Goal: Task Accomplishment & Management: Manage account settings

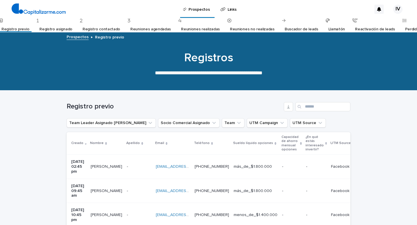
click at [398, 12] on div "IV" at bounding box center [397, 9] width 9 height 9
click at [390, 24] on p "Log Out" at bounding box center [392, 25] width 36 height 10
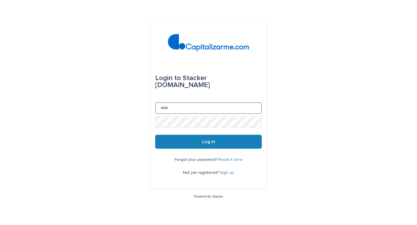
click at [208, 106] on input "Email" at bounding box center [208, 109] width 107 height 12
type input "**********"
click at [155, 135] on button "Log in" at bounding box center [208, 142] width 107 height 14
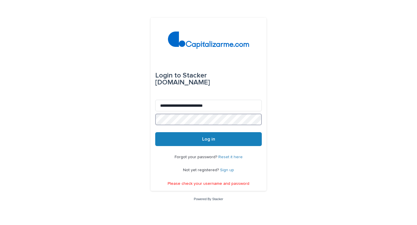
click at [155, 132] on button "Log in" at bounding box center [208, 139] width 107 height 14
click at [233, 157] on link "Reset it here" at bounding box center [230, 157] width 24 height 4
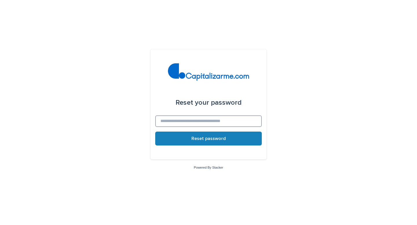
click at [205, 123] on input at bounding box center [208, 122] width 107 height 12
type input "**********"
click at [155, 132] on button "Reset password" at bounding box center [208, 139] width 107 height 14
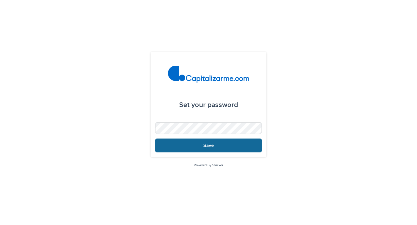
click at [201, 149] on button "Save" at bounding box center [208, 146] width 107 height 14
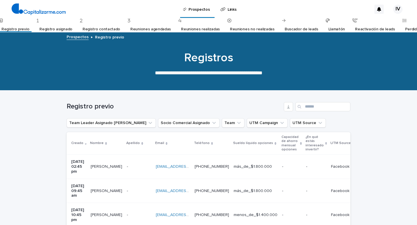
click at [401, 8] on div "IV" at bounding box center [397, 9] width 9 height 9
click at [387, 22] on p "Log Out" at bounding box center [392, 25] width 36 height 10
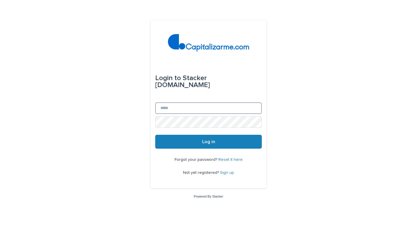
click at [193, 107] on input "Email" at bounding box center [208, 109] width 107 height 12
type input "*"
type input "**********"
click at [155, 135] on button "Log in" at bounding box center [208, 142] width 107 height 14
